Goal: Task Accomplishment & Management: Manage account settings

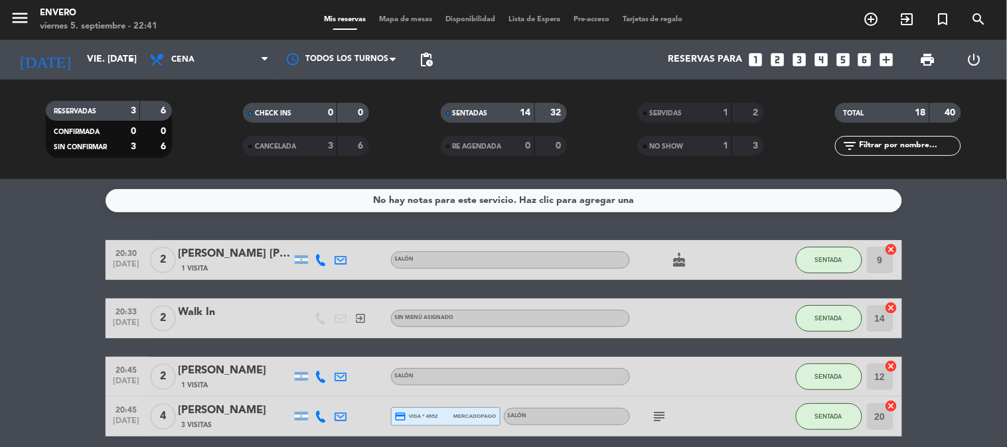
click at [377, 14] on div "Mis reservas Mapa de mesas Disponibilidad Lista de Espera Pre-acceso Tarjetas d…" at bounding box center [503, 20] width 372 height 12
click at [380, 14] on div "Mis reservas Mapa de mesas Disponibilidad Lista de Espera Pre-acceso Tarjetas d…" at bounding box center [503, 20] width 372 height 12
click at [382, 16] on span "Mapa de mesas" at bounding box center [405, 19] width 66 height 7
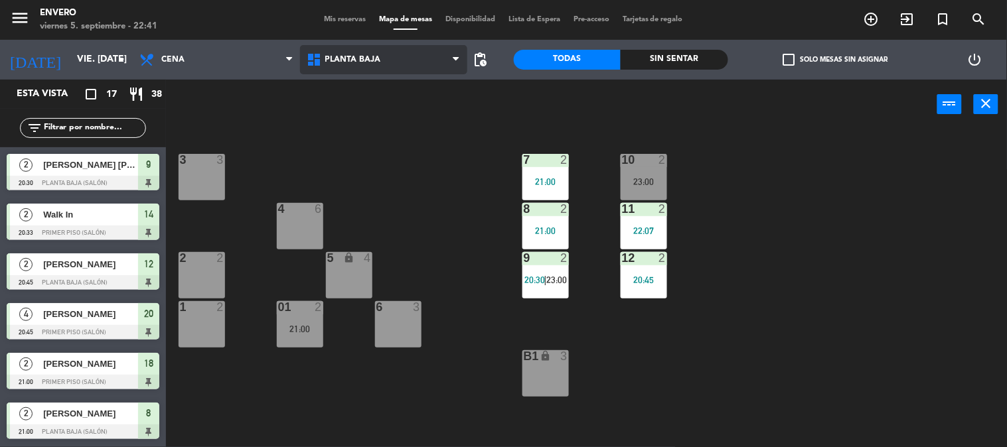
click at [362, 56] on span "Planta Baja" at bounding box center [353, 59] width 56 height 9
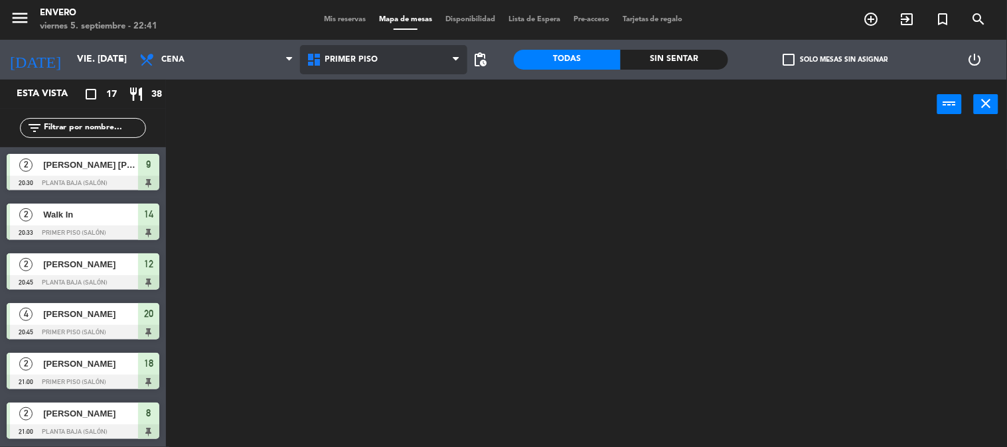
click at [372, 117] on ng-component "menu Envero viernes 5. septiembre - 22:41 Mis reservas Mapa de mesas Disponibil…" at bounding box center [503, 224] width 1007 height 448
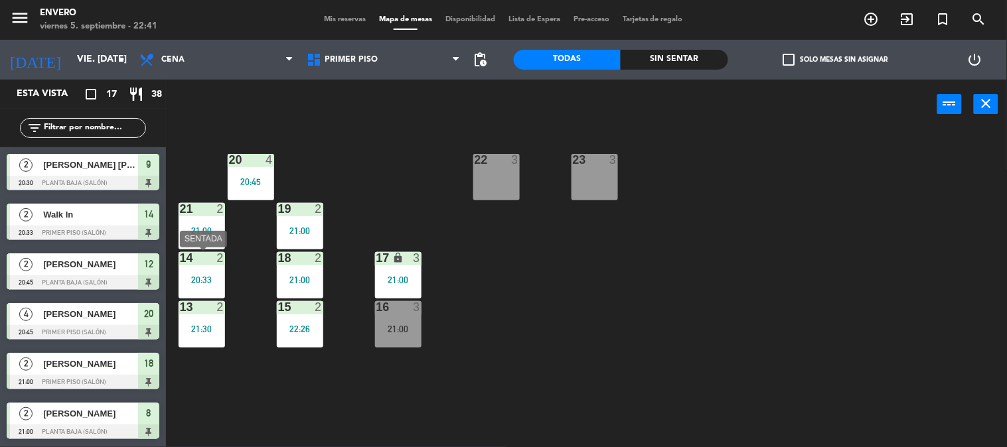
click at [202, 285] on div "14 2 20:33" at bounding box center [202, 275] width 46 height 46
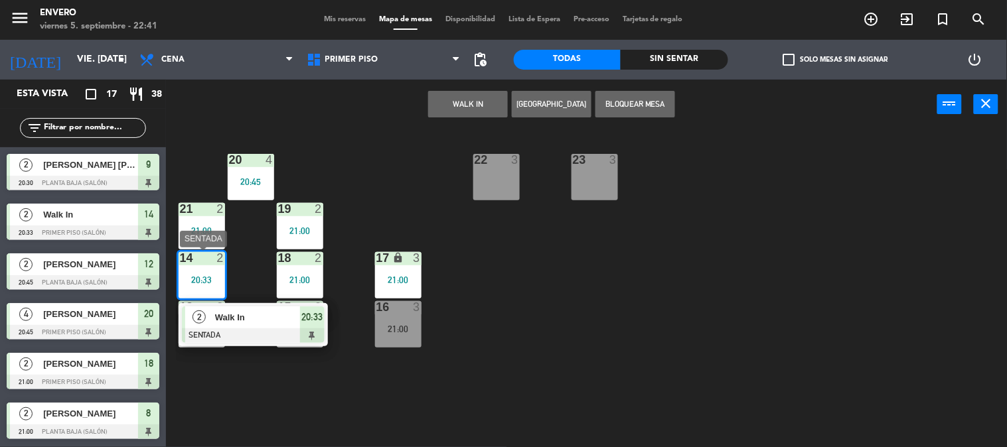
click at [244, 321] on span "Walk In" at bounding box center [257, 318] width 85 height 14
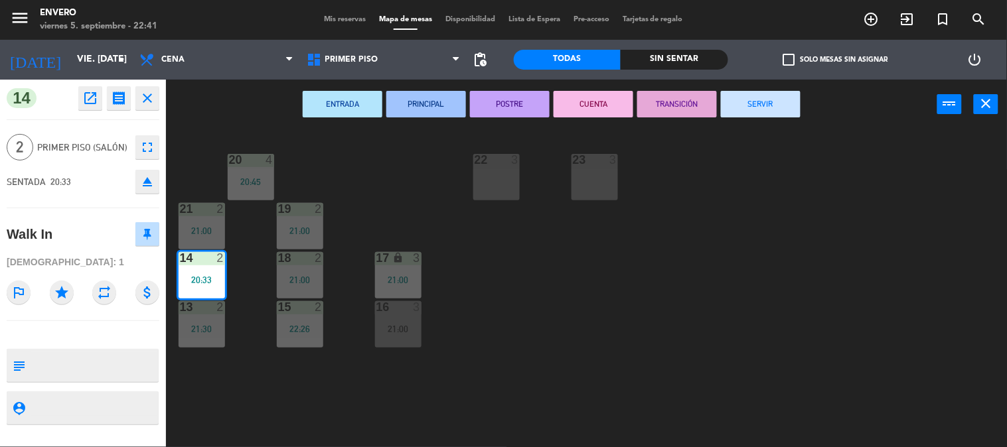
click at [747, 96] on button "SERVIR" at bounding box center [761, 104] width 80 height 27
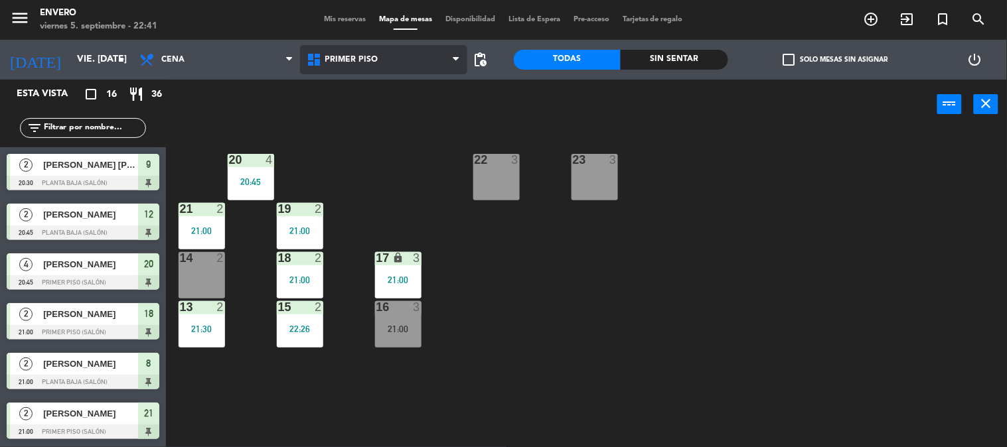
click at [408, 48] on span "Primer Piso" at bounding box center [383, 59] width 167 height 29
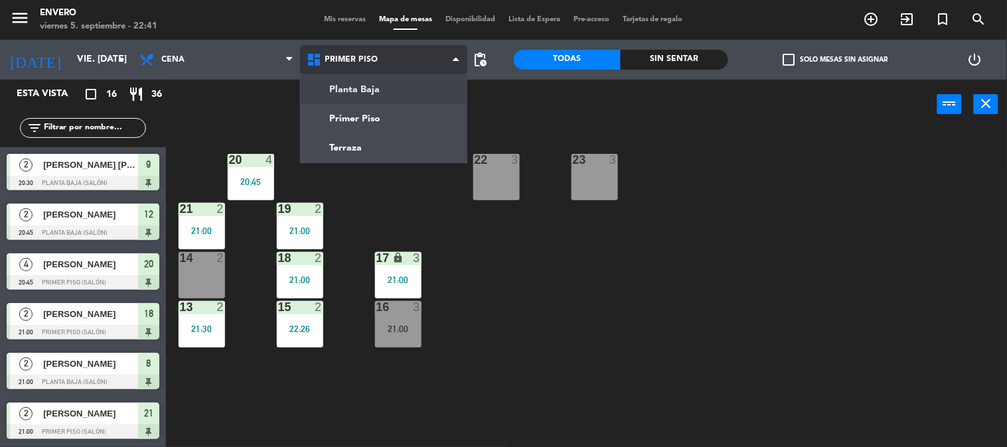
click at [404, 94] on ng-component "menu Envero viernes 5. septiembre - 22:41 Mis reservas Mapa de mesas Disponibil…" at bounding box center [503, 224] width 1007 height 448
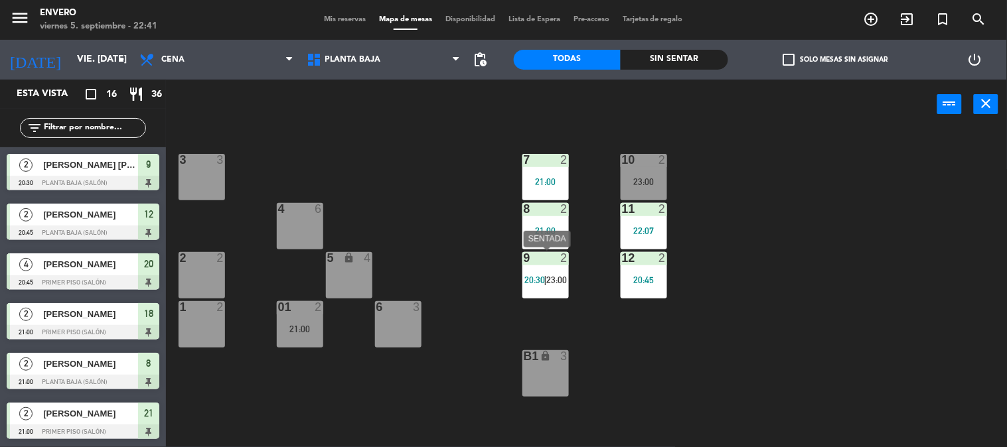
click at [539, 264] on div "9 2" at bounding box center [545, 258] width 46 height 13
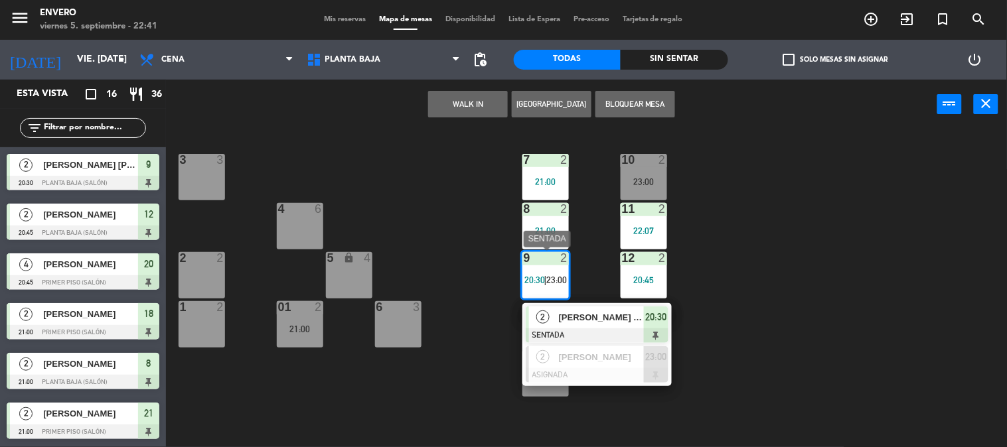
click at [569, 315] on span "[PERSON_NAME] [PERSON_NAME]" at bounding box center [601, 318] width 85 height 14
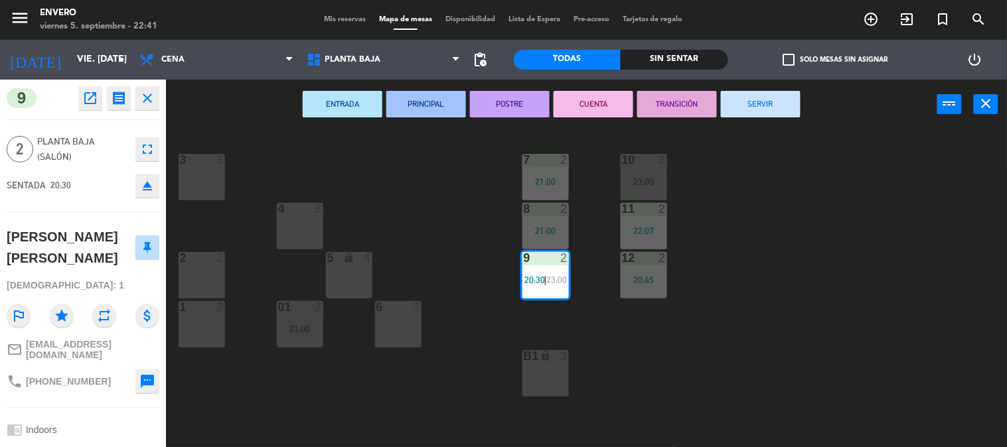
click at [753, 101] on button "SERVIR" at bounding box center [761, 104] width 80 height 27
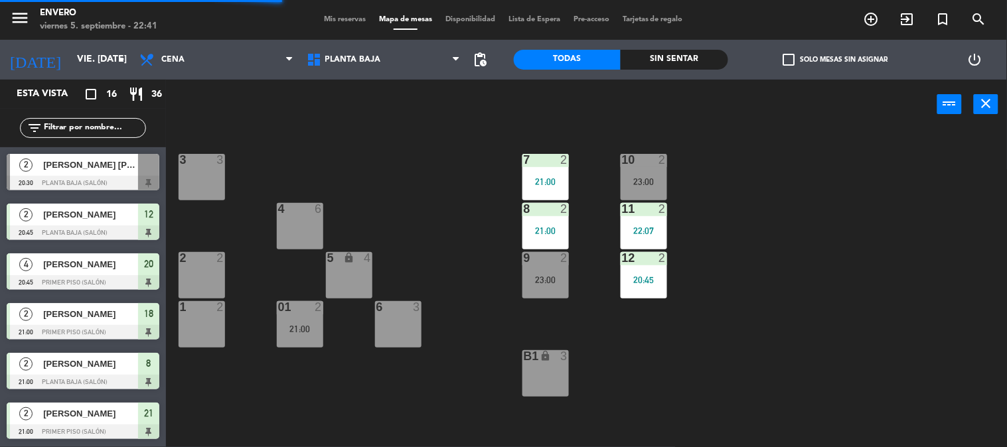
click at [534, 219] on div "8 2 21:00" at bounding box center [545, 226] width 46 height 46
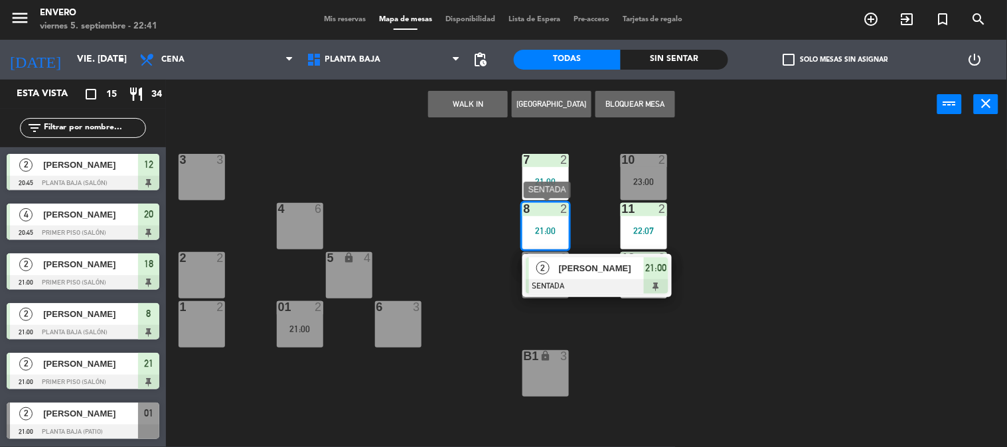
click at [596, 272] on span "[PERSON_NAME]" at bounding box center [601, 269] width 85 height 14
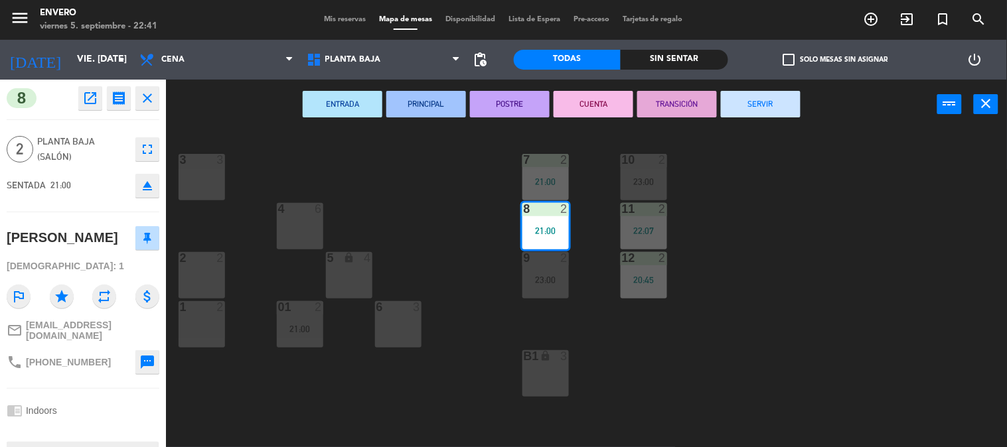
click at [748, 105] on button "SERVIR" at bounding box center [761, 104] width 80 height 27
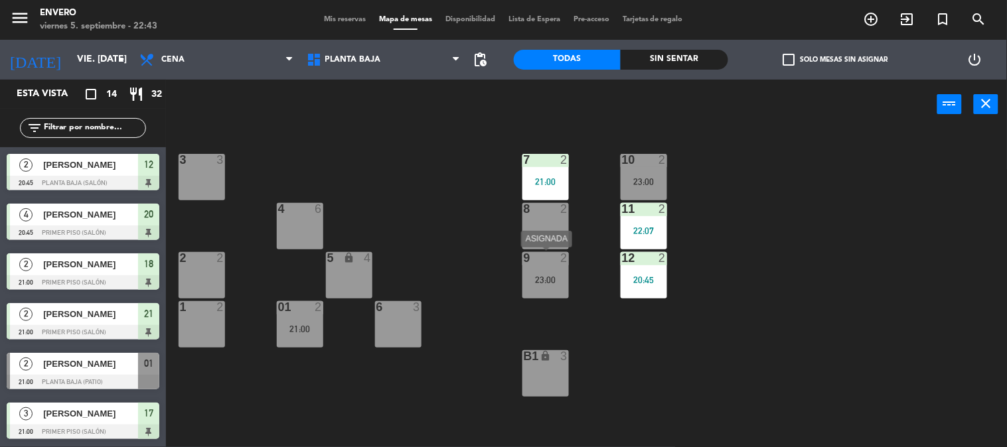
click at [562, 266] on div "9 2 23:00" at bounding box center [545, 275] width 46 height 46
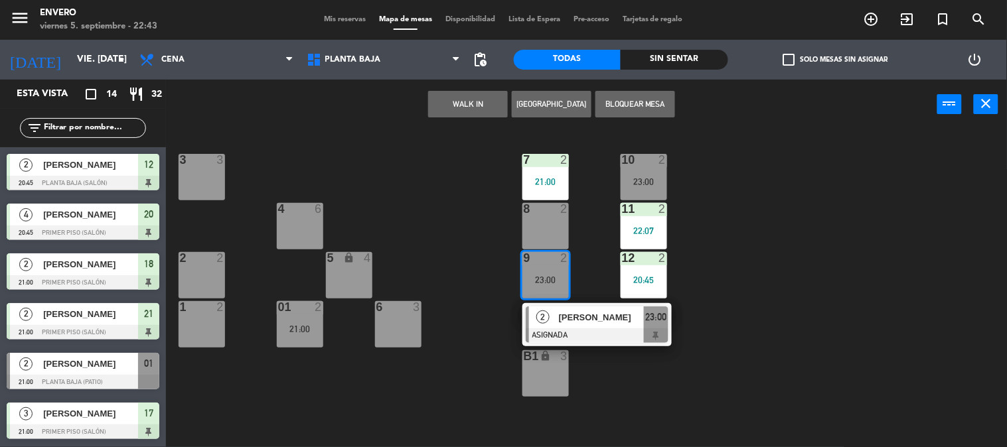
click at [556, 272] on div "9 2 23:00" at bounding box center [545, 275] width 46 height 46
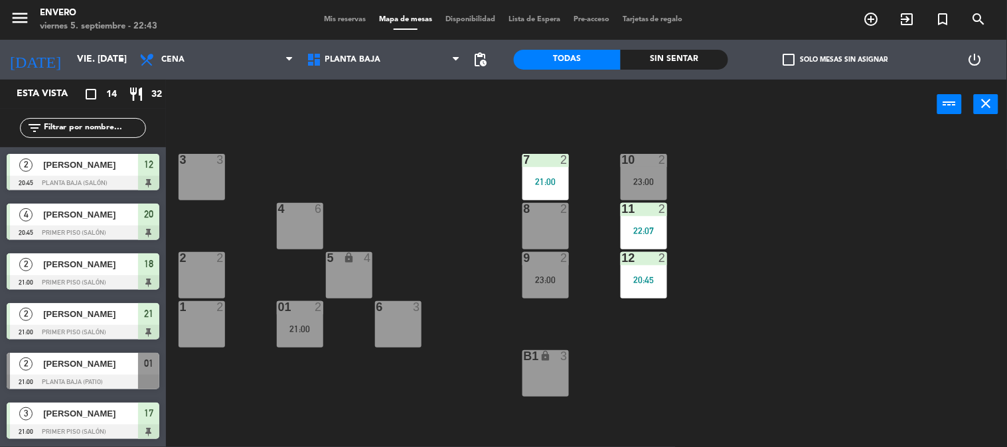
click at [556, 272] on div "9 2 23:00" at bounding box center [545, 275] width 46 height 46
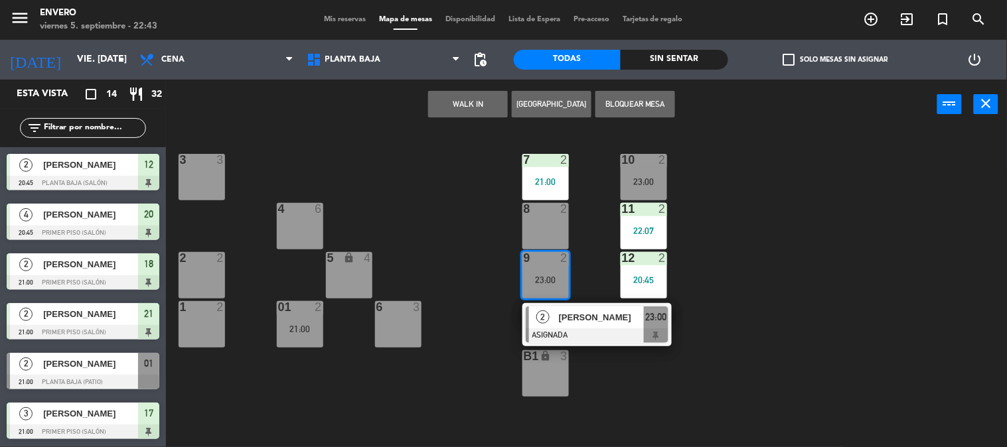
click at [556, 272] on div "9 2 23:00" at bounding box center [545, 275] width 46 height 46
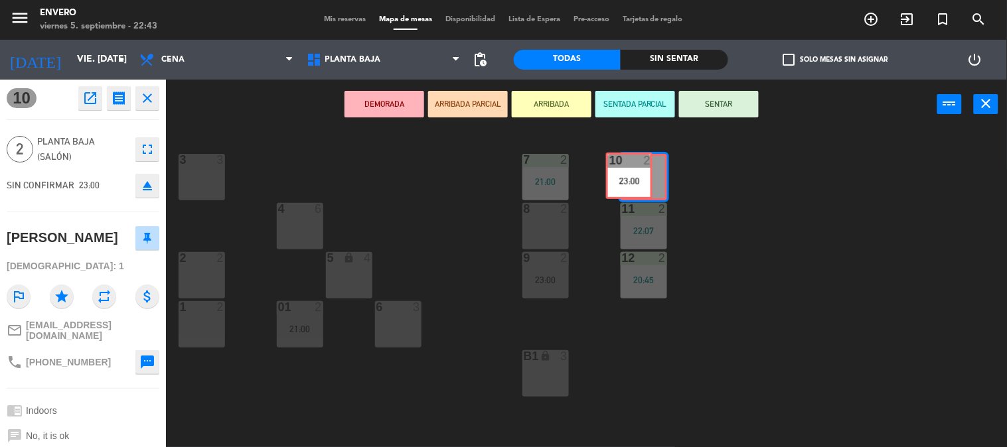
drag, startPoint x: 651, startPoint y: 167, endPoint x: 636, endPoint y: 165, distance: 14.7
click at [636, 165] on div "10 2 23:00 10 2 23:00" at bounding box center [644, 177] width 46 height 46
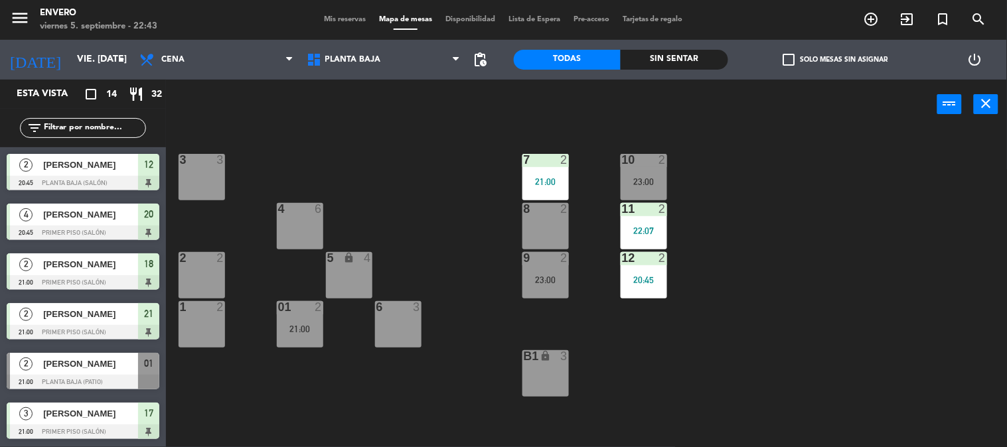
click at [553, 224] on div "8 2" at bounding box center [545, 226] width 46 height 46
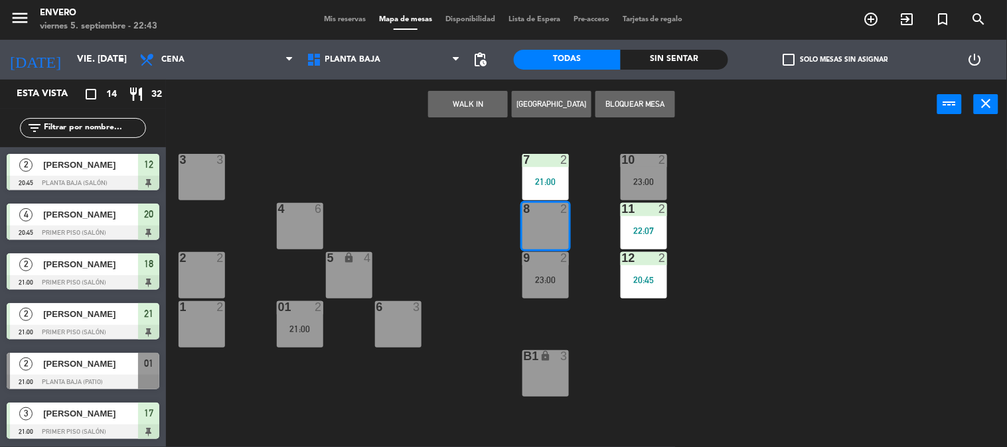
click at [475, 105] on button "WALK IN" at bounding box center [468, 104] width 80 height 27
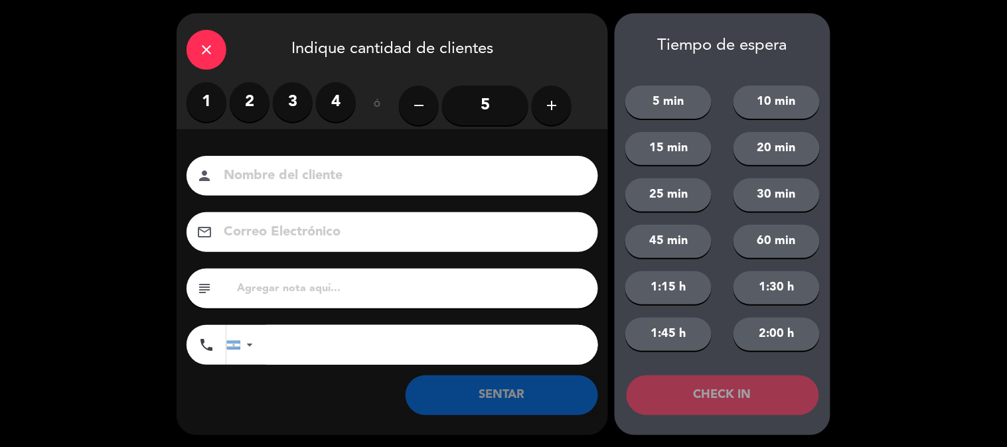
click at [256, 98] on label "2" at bounding box center [250, 102] width 40 height 40
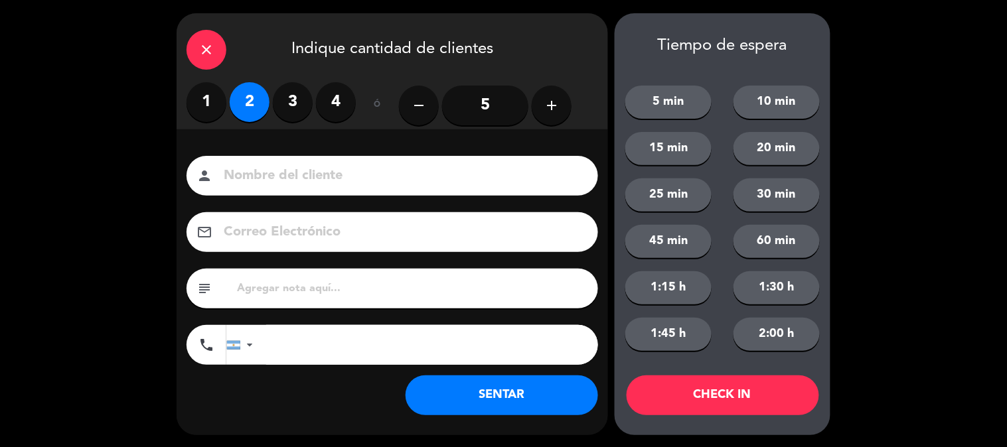
click at [459, 396] on button "SENTAR" at bounding box center [502, 396] width 193 height 40
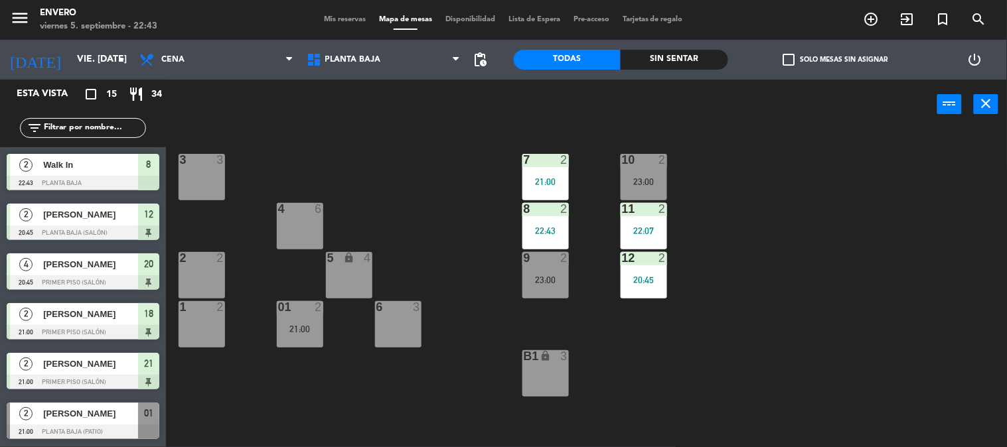
click at [709, 355] on div "3 3 7 2 21:00 10 2 23:00 4 6 8 2 22:43 11 2 22:07 2 2 5 lock 4 9 2 23:00 12 2 2…" at bounding box center [591, 289] width 831 height 318
click at [312, 328] on div "21:00" at bounding box center [300, 329] width 46 height 9
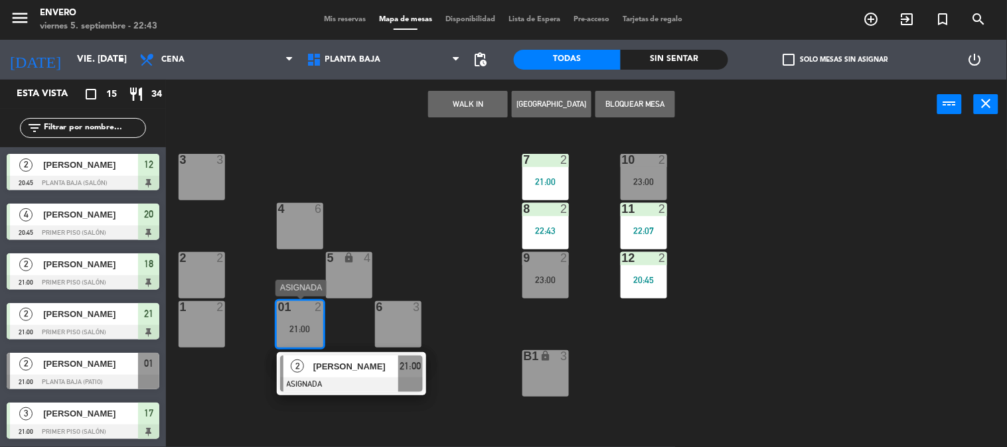
click at [346, 389] on div at bounding box center [351, 385] width 143 height 15
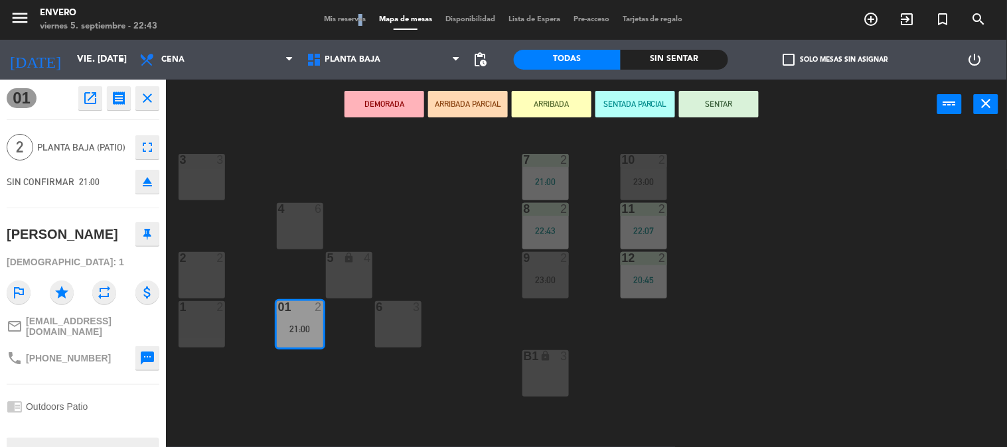
click at [347, 21] on span "Mis reservas" at bounding box center [344, 19] width 55 height 7
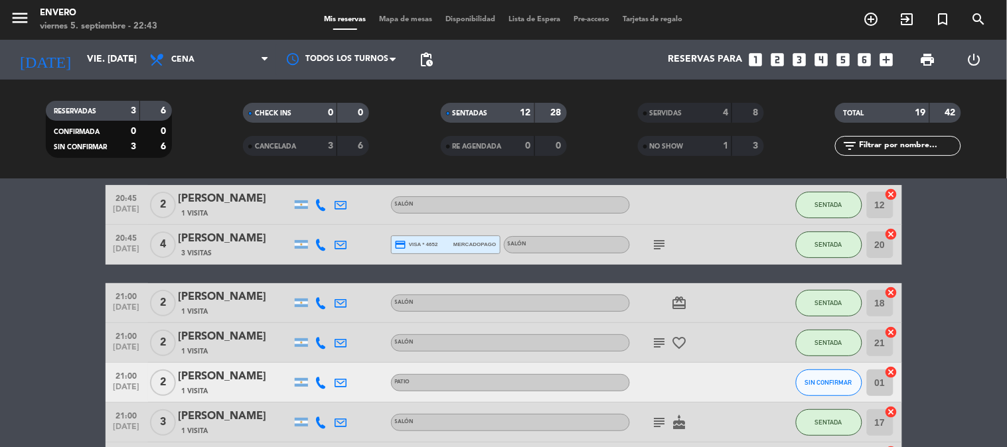
scroll to position [51, 0]
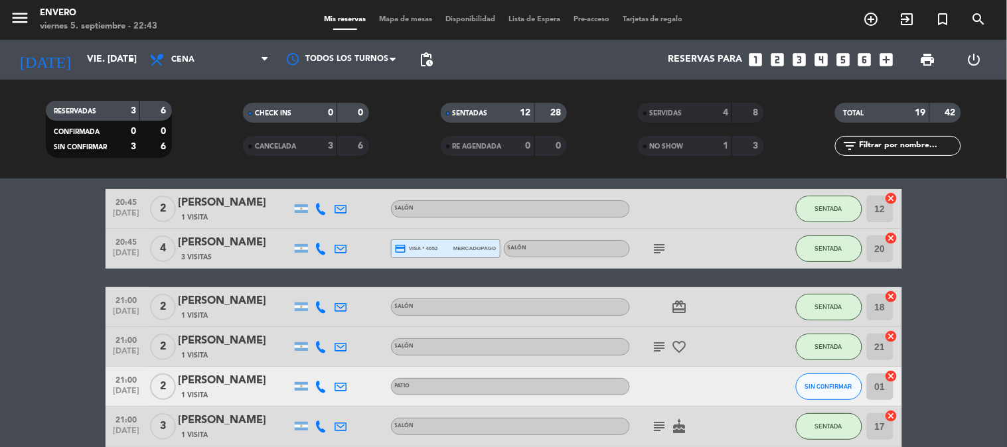
click at [259, 387] on div "[PERSON_NAME]" at bounding box center [235, 380] width 113 height 17
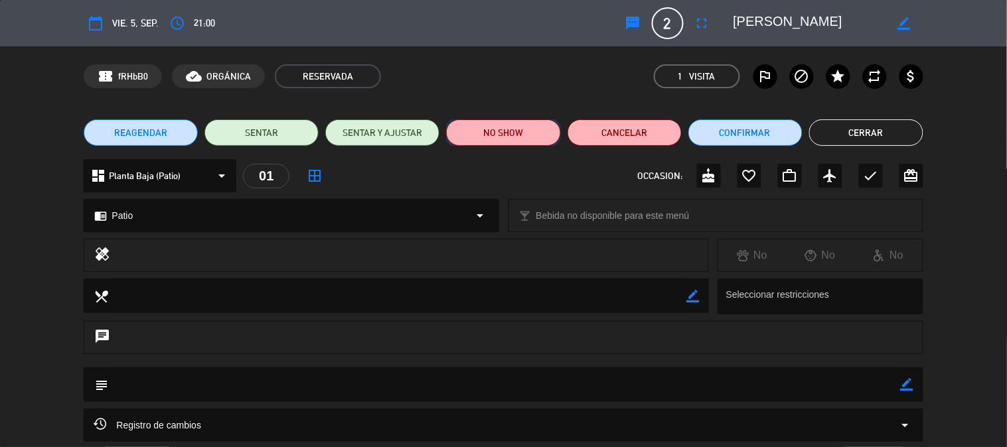
click at [463, 130] on button "NO SHOW" at bounding box center [503, 132] width 114 height 27
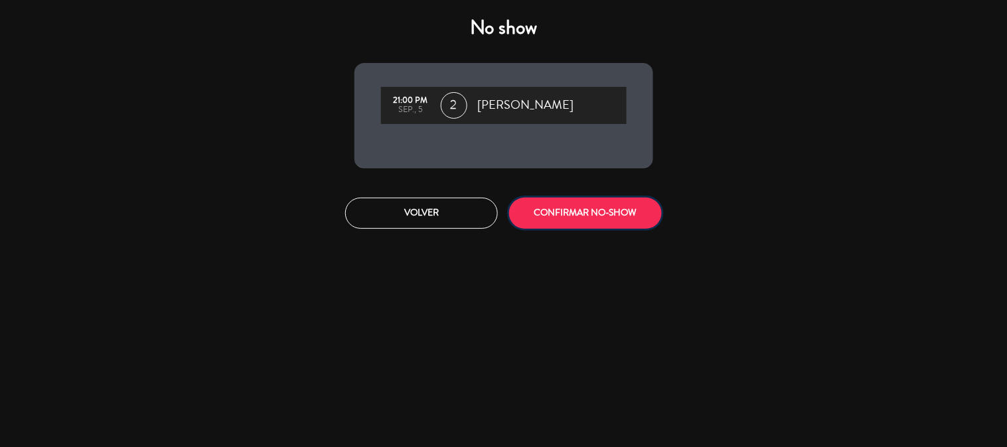
click at [553, 208] on button "CONFIRMAR NO-SHOW" at bounding box center [585, 213] width 153 height 31
